Goal: Transaction & Acquisition: Download file/media

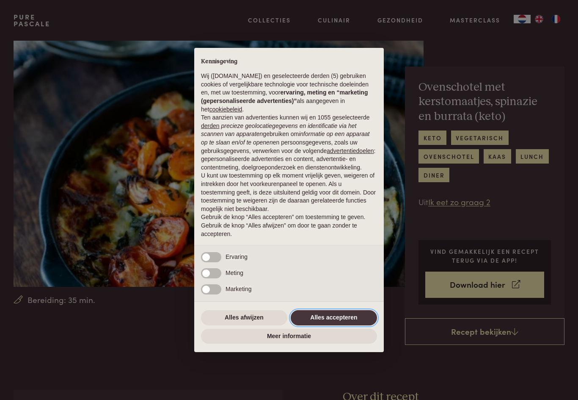
click at [342, 320] on button "Alles accepteren" at bounding box center [334, 317] width 86 height 15
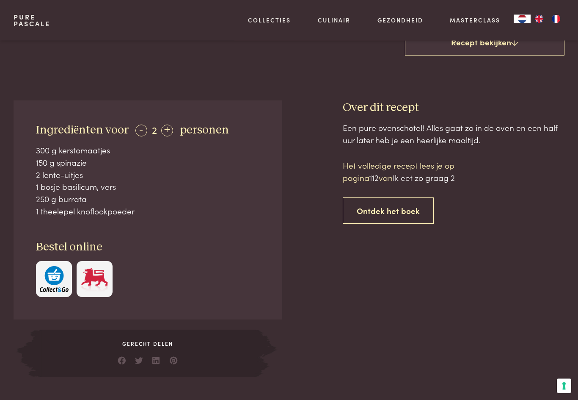
scroll to position [289, 0]
click at [321, 298] on div at bounding box center [312, 238] width 33 height 276
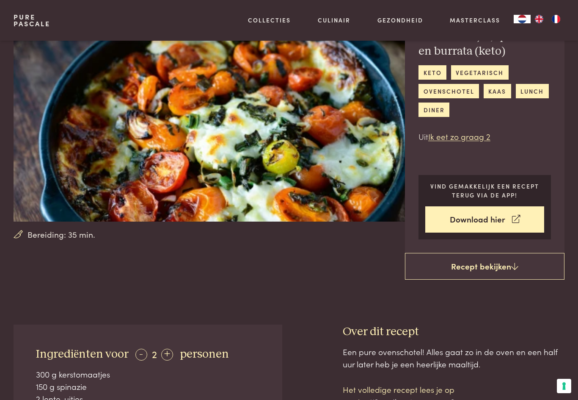
scroll to position [65, 0]
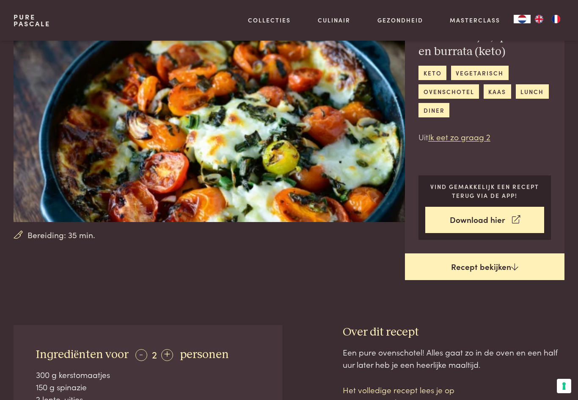
click at [492, 261] on link "Recept bekijken" at bounding box center [485, 266] width 160 height 27
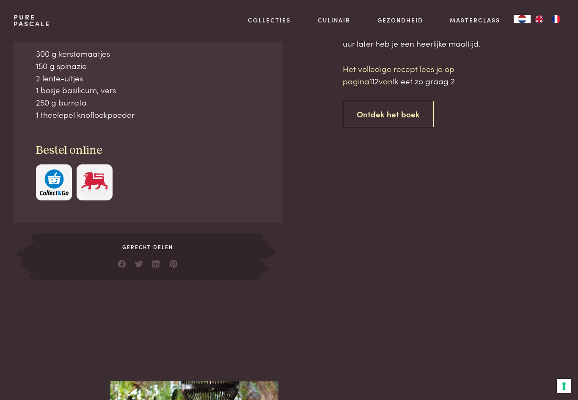
scroll to position [386, 0]
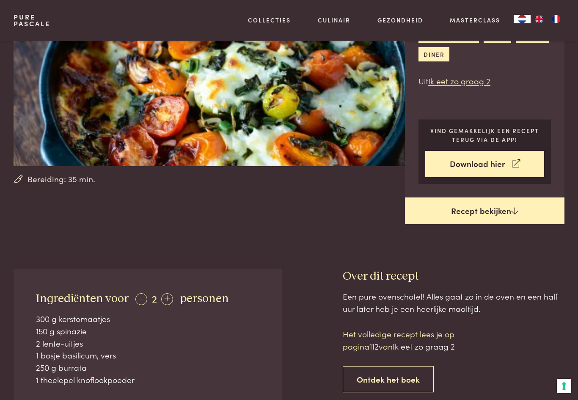
scroll to position [120, 0]
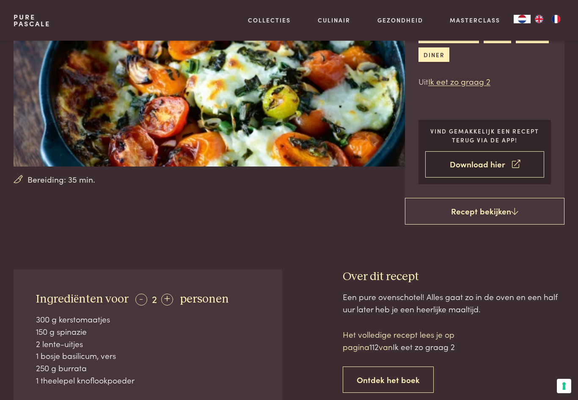
click at [506, 160] on link "Download hier" at bounding box center [484, 164] width 119 height 27
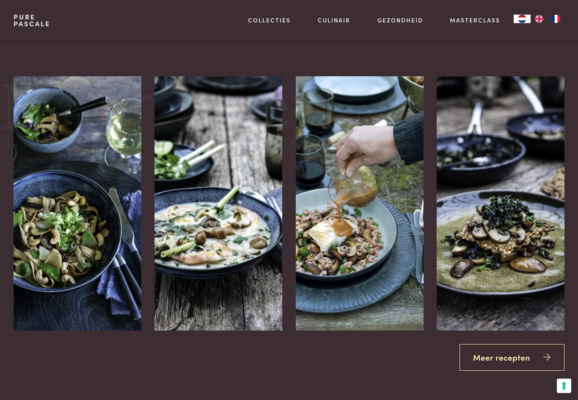
scroll to position [1071, 0]
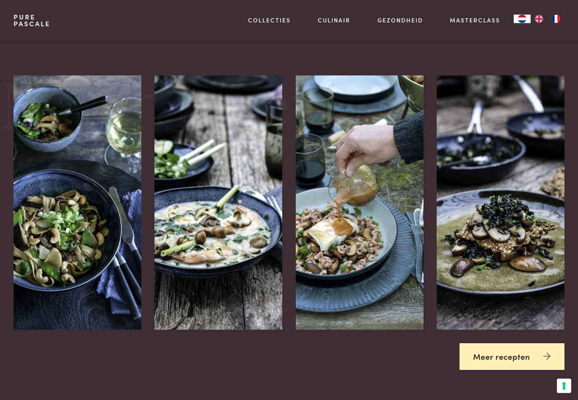
click at [516, 353] on link "Meer recepten" at bounding box center [512, 356] width 105 height 27
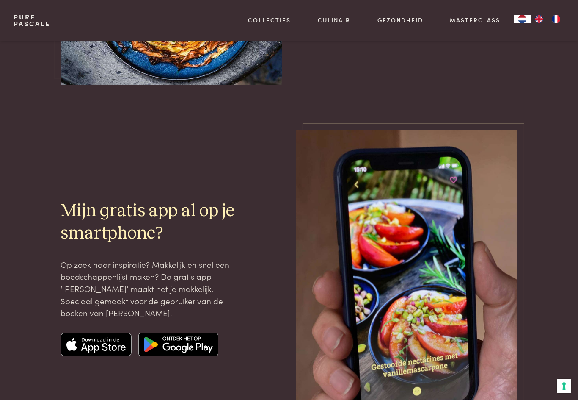
scroll to position [2026, 0]
